Goal: Transaction & Acquisition: Purchase product/service

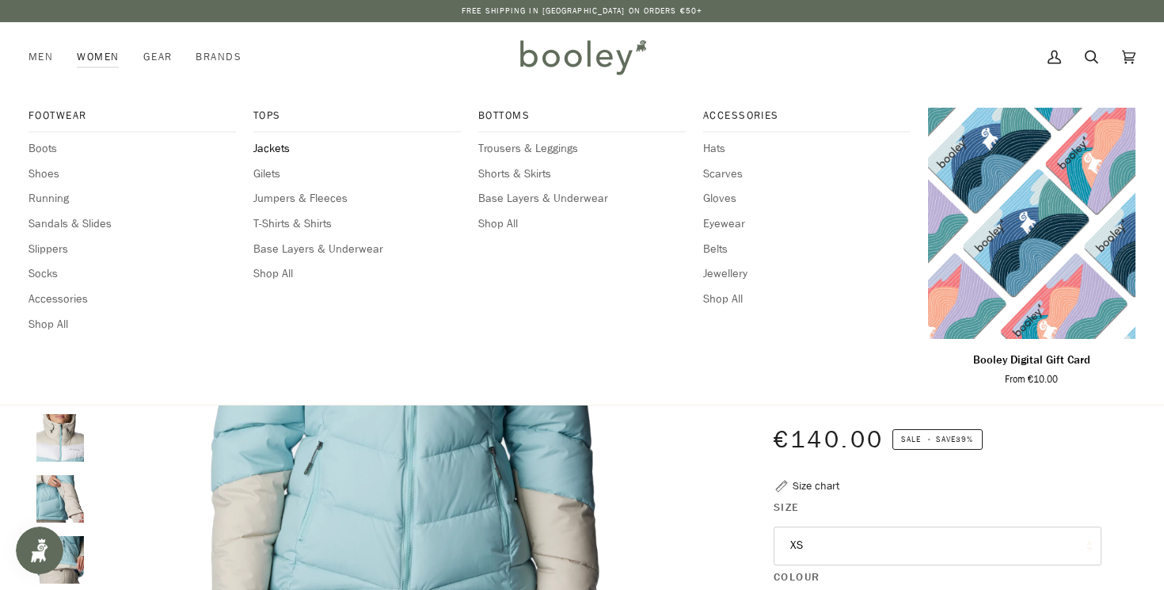
click at [272, 143] on span "Jackets" at bounding box center [356, 148] width 207 height 17
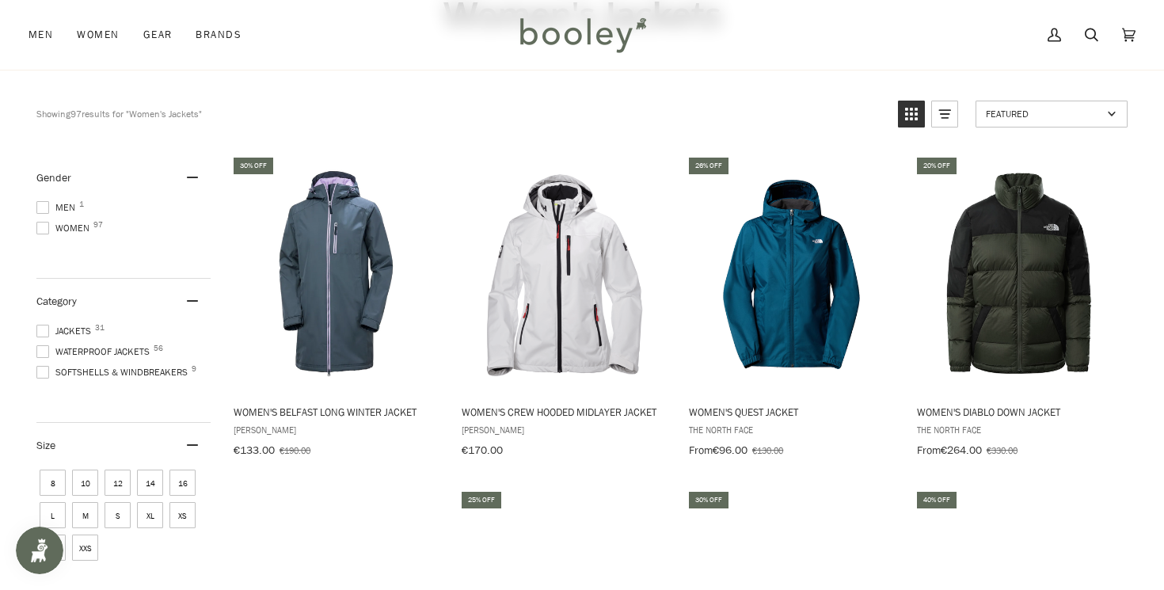
scroll to position [129, 0]
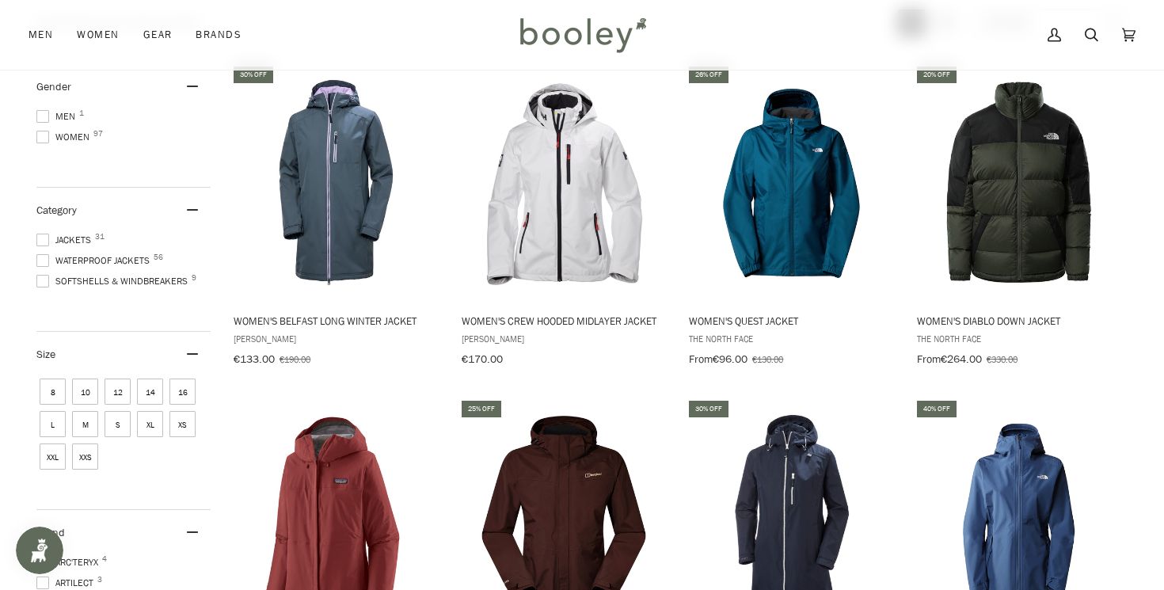
click at [65, 258] on span "Waterproof Jackets 56" at bounding box center [95, 260] width 118 height 14
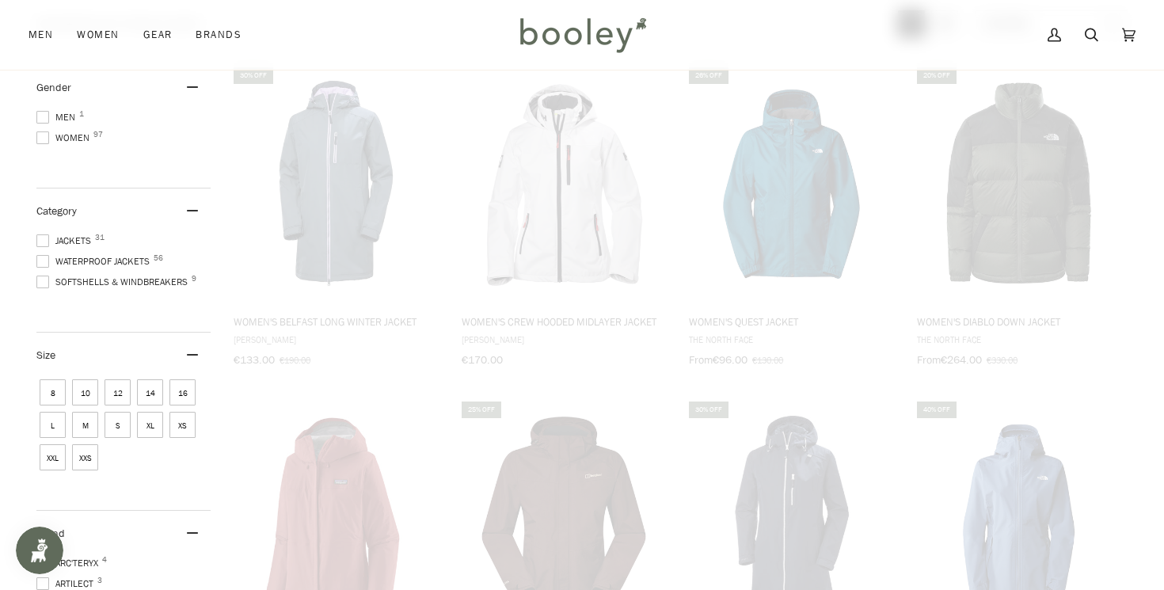
scroll to position [105, 0]
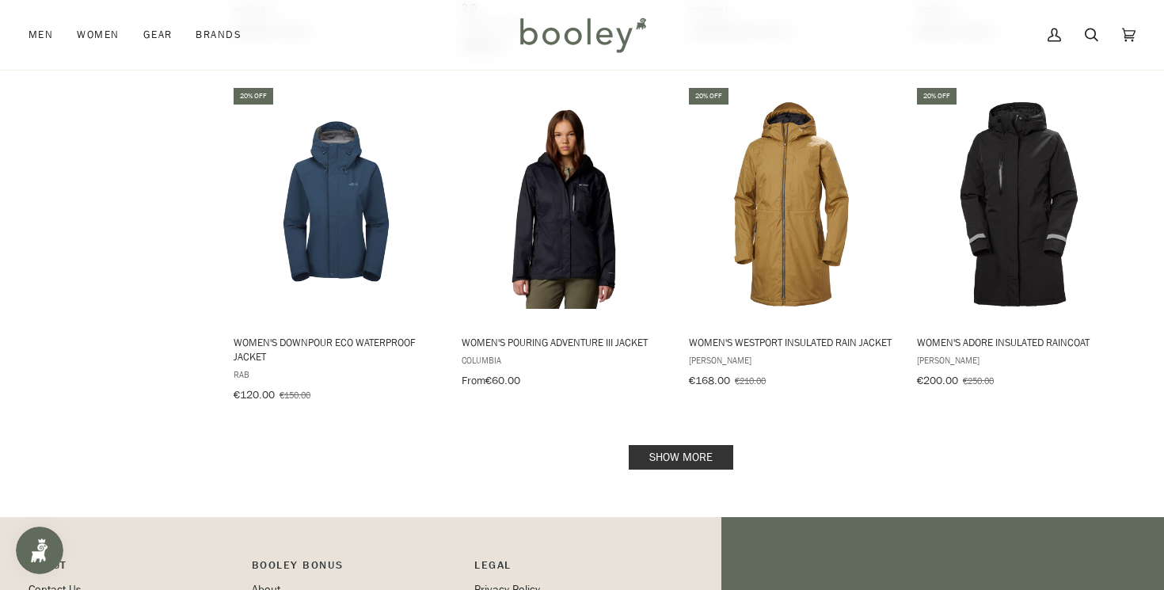
scroll to position [1564, 0]
click at [704, 446] on link "Show more" at bounding box center [681, 458] width 105 height 25
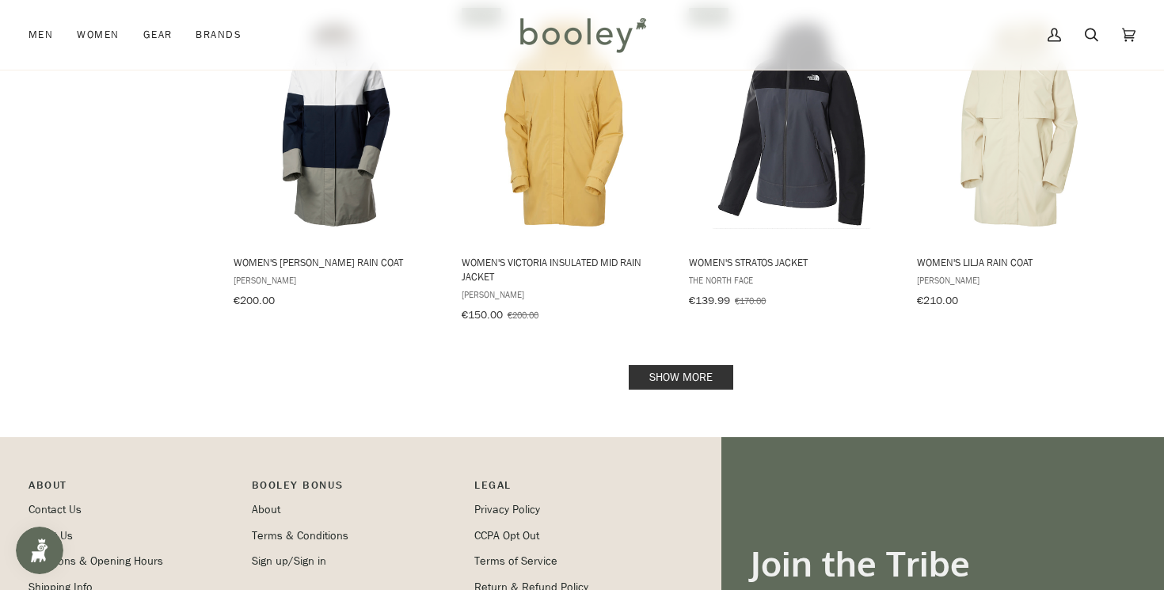
scroll to position [3486, 0]
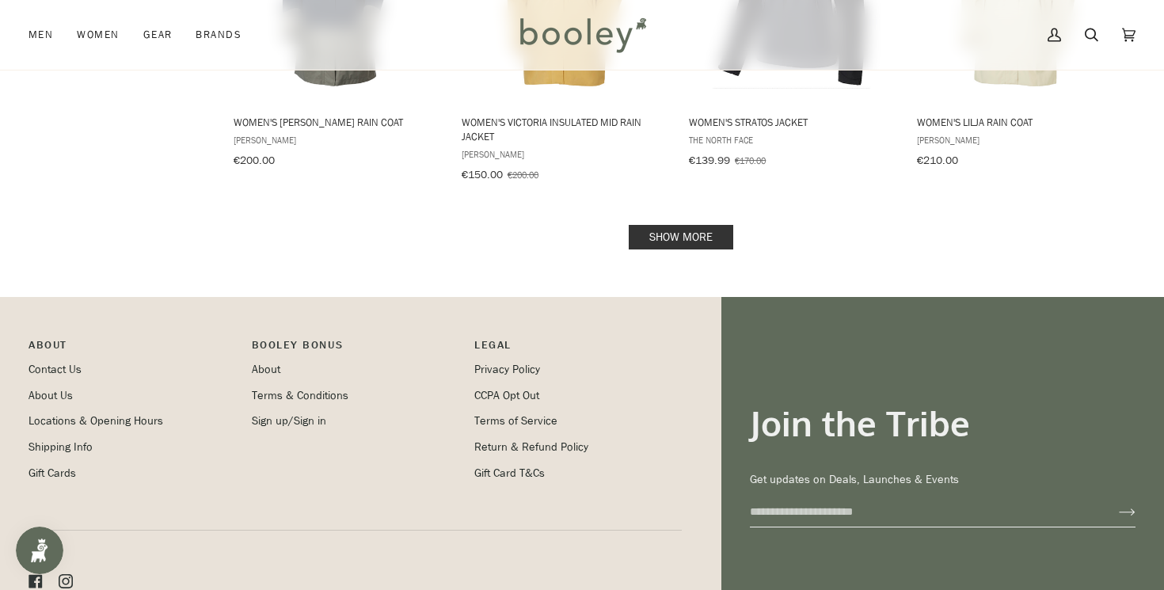
click at [712, 225] on link "Show more" at bounding box center [681, 237] width 105 height 25
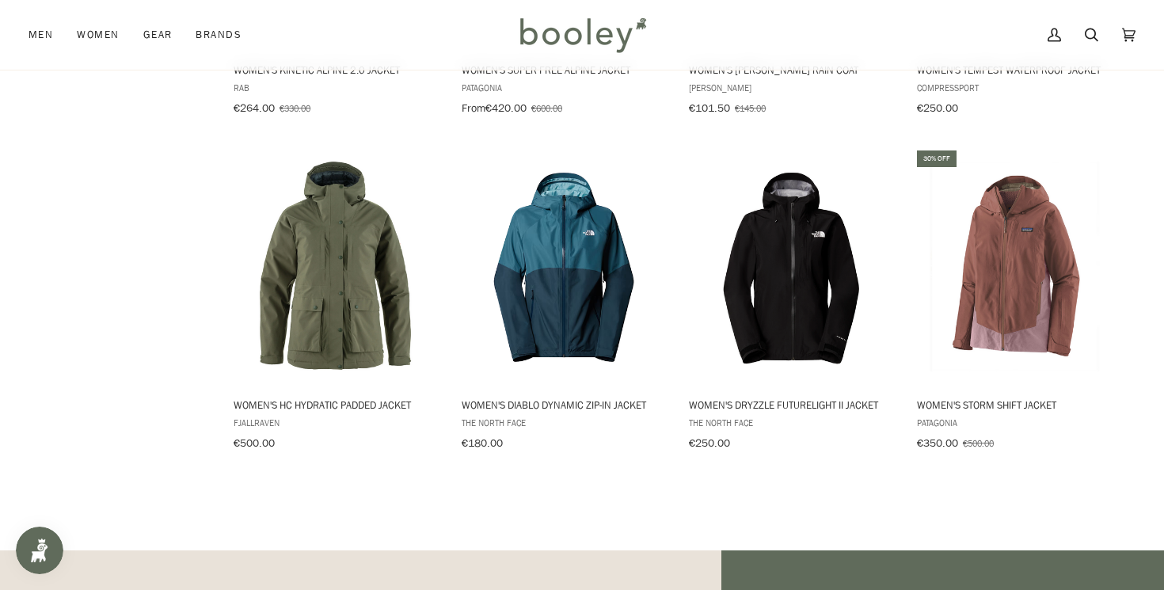
scroll to position [4685, 0]
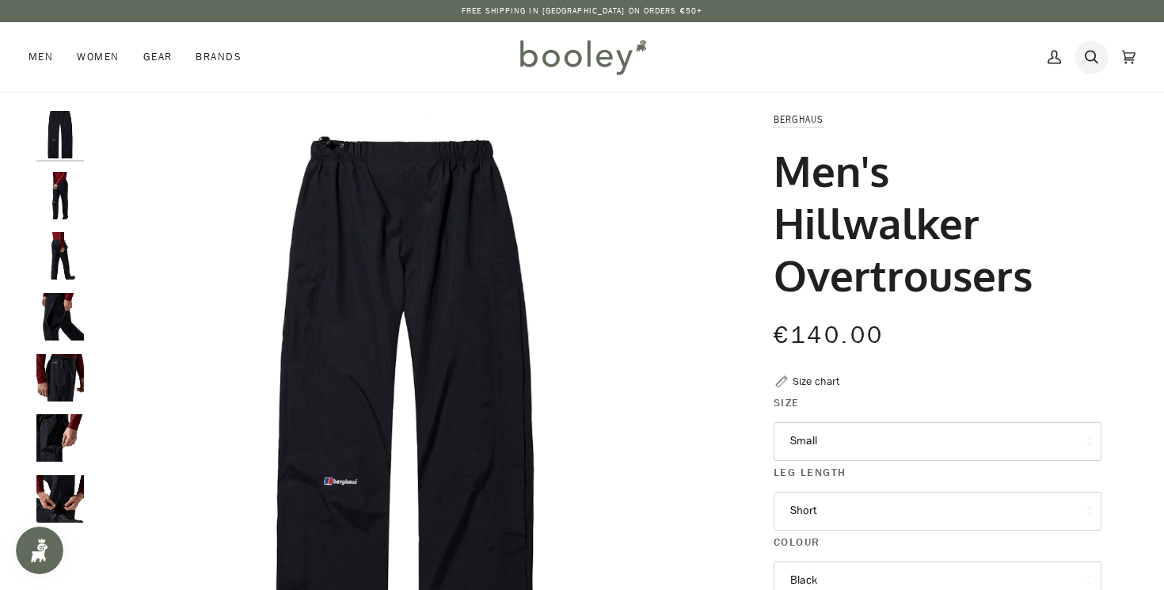
click at [1093, 57] on icon at bounding box center [1091, 57] width 13 height 24
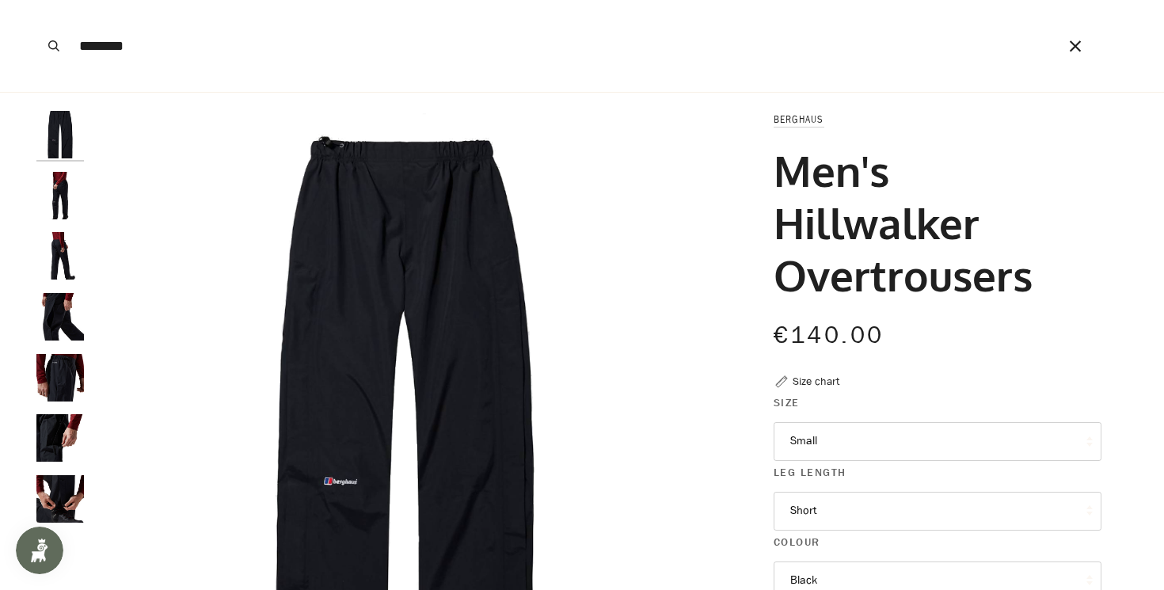
type input "********"
click at [36, 0] on button "Search" at bounding box center [53, 46] width 35 height 92
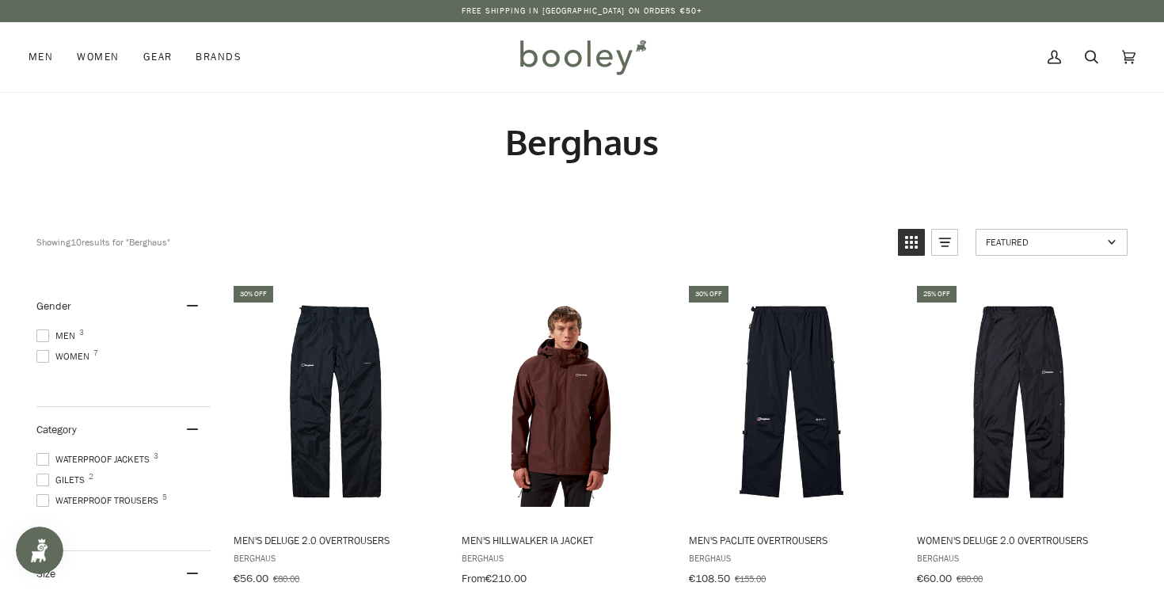
click at [46, 355] on span at bounding box center [42, 356] width 13 height 13
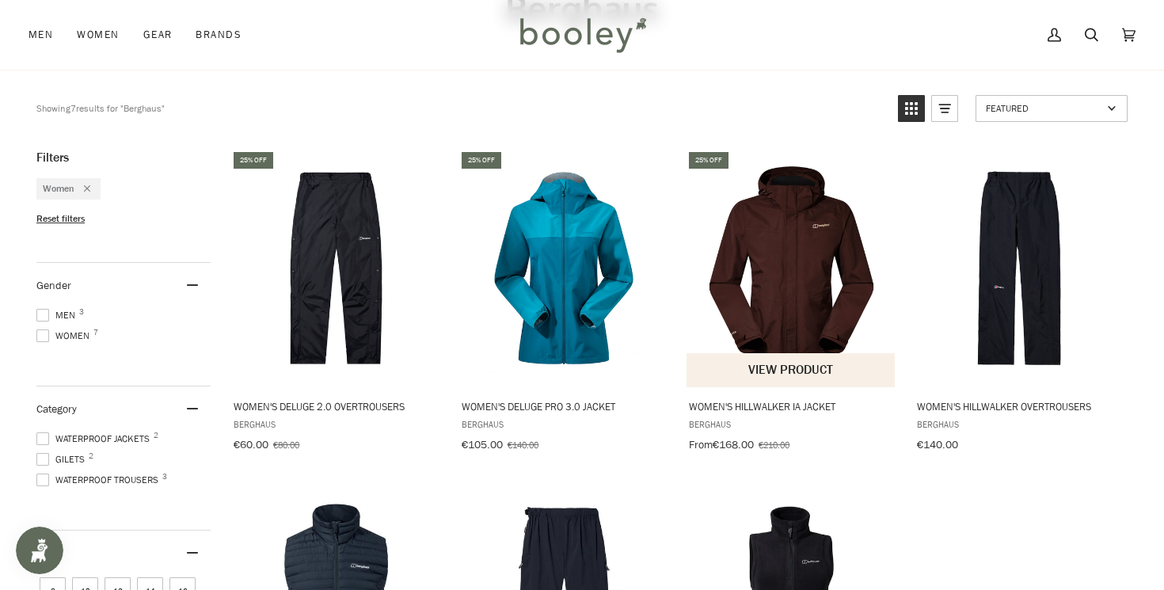
scroll to position [132, 0]
